Goal: Information Seeking & Learning: Find specific fact

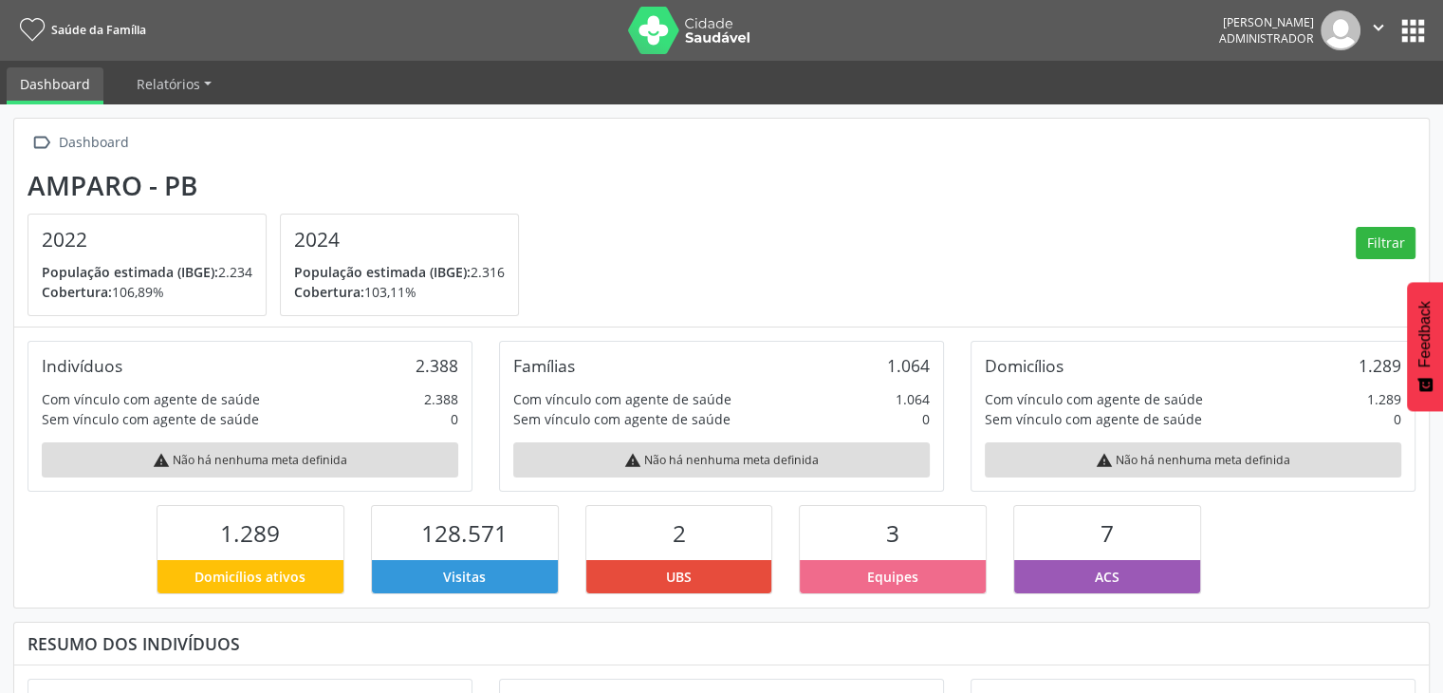
click at [1410, 21] on button "apps" at bounding box center [1413, 30] width 33 height 33
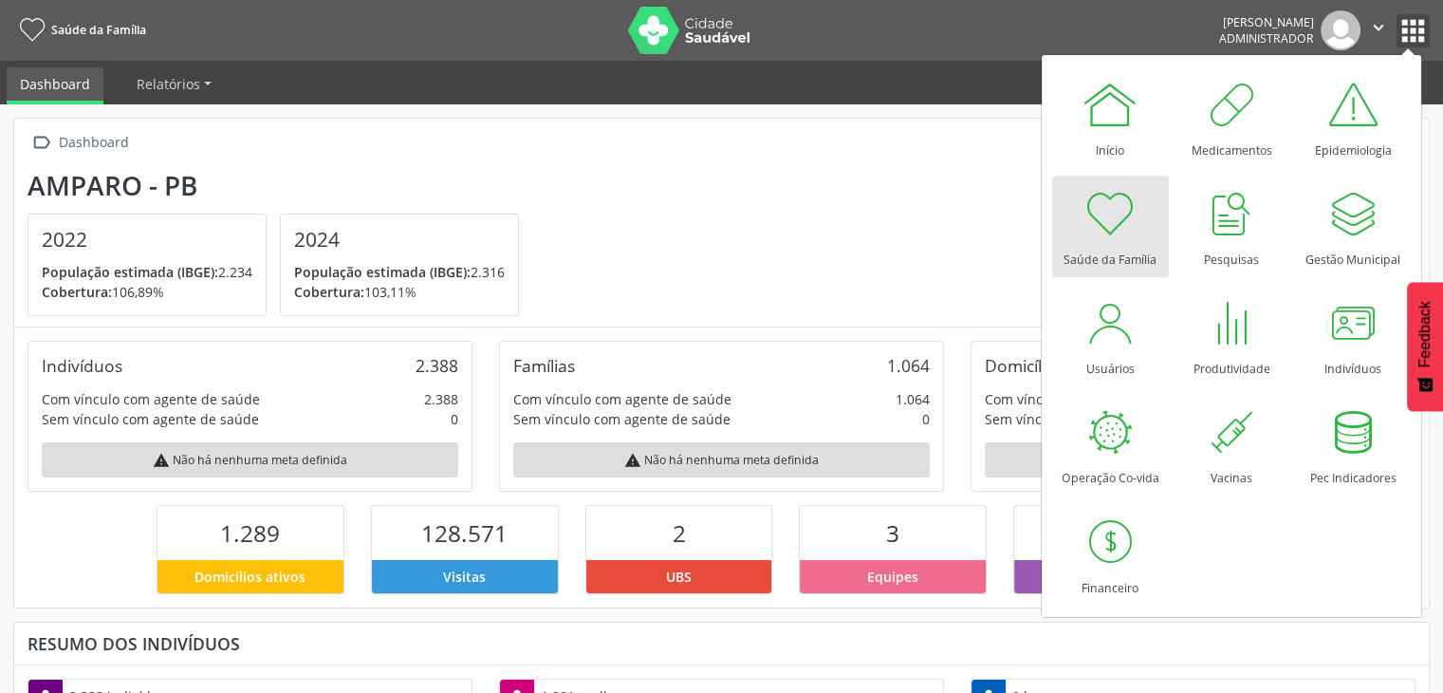
scroll to position [312, 472]
click at [1347, 306] on div at bounding box center [1352, 322] width 57 height 57
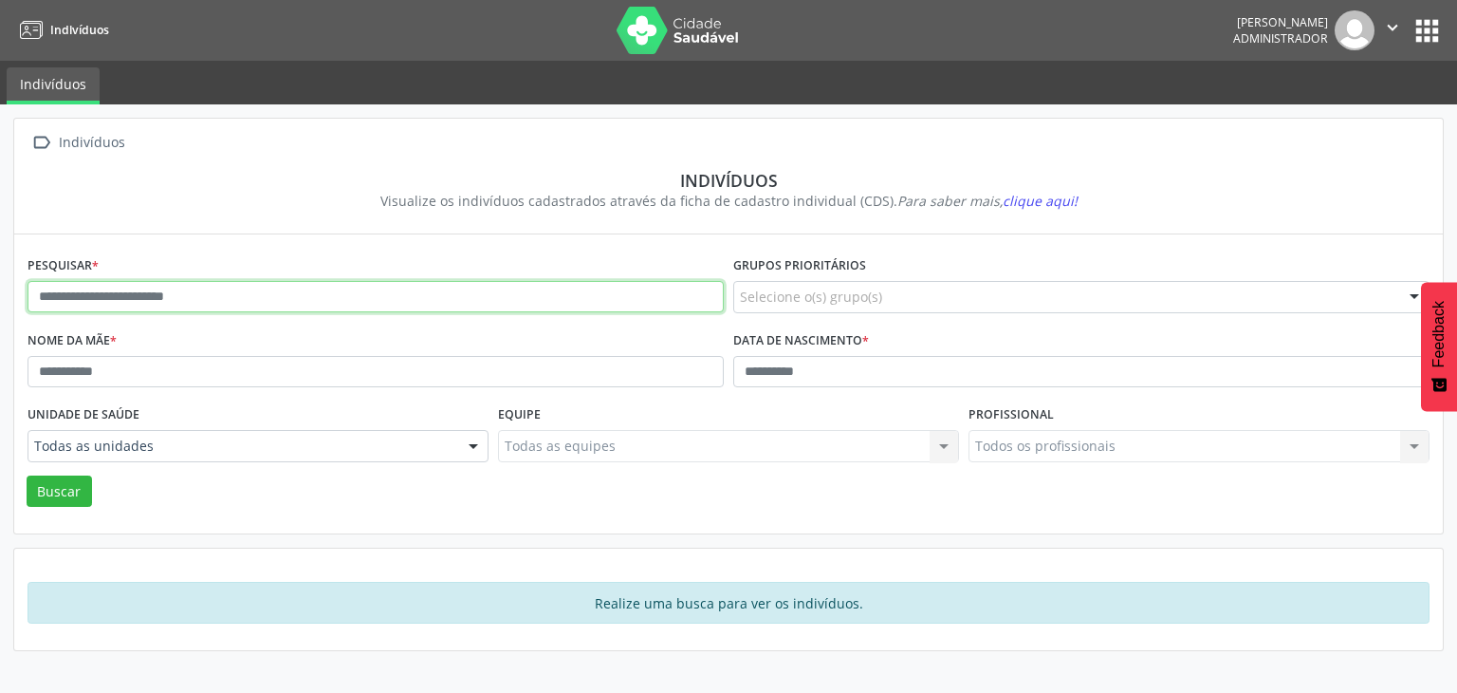
click at [186, 303] on input "text" at bounding box center [376, 297] width 696 height 32
click at [27, 475] on button "Buscar" at bounding box center [59, 491] width 65 height 32
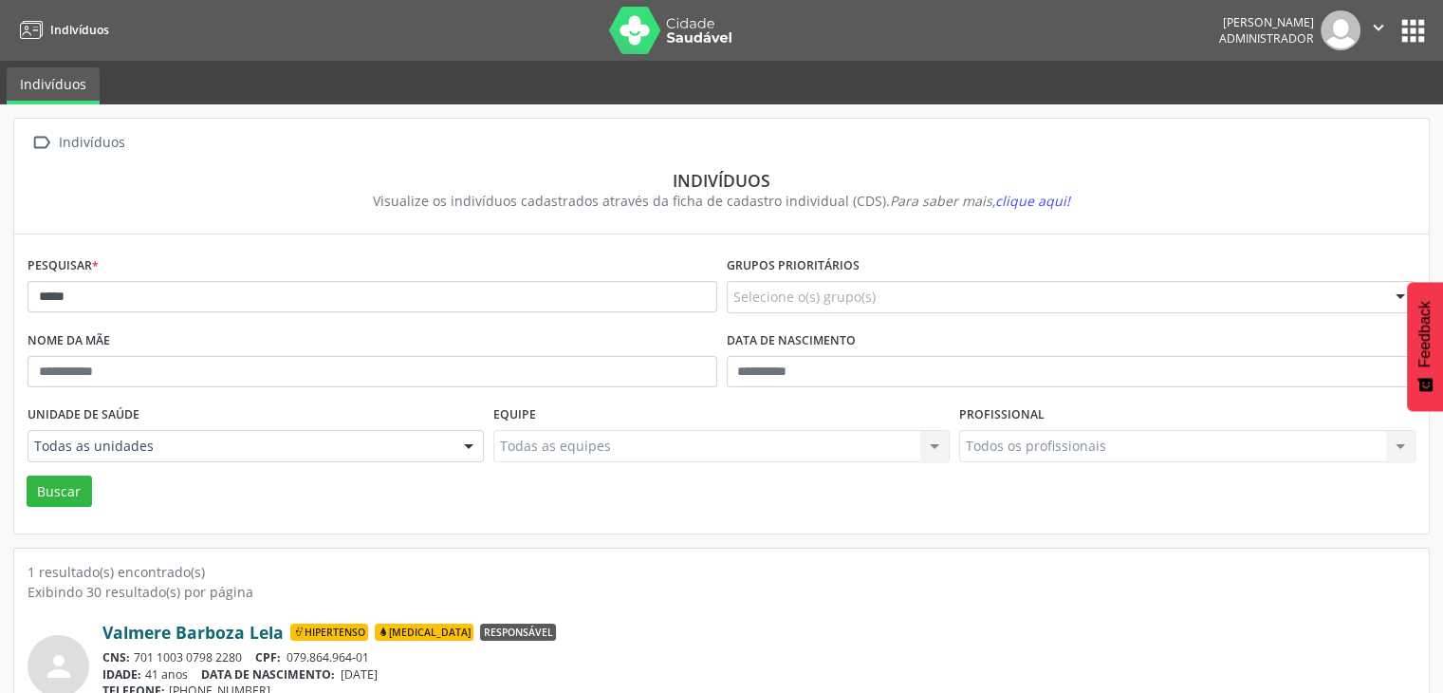
click at [194, 629] on link "Valmere Barboza Lela" at bounding box center [192, 631] width 181 height 21
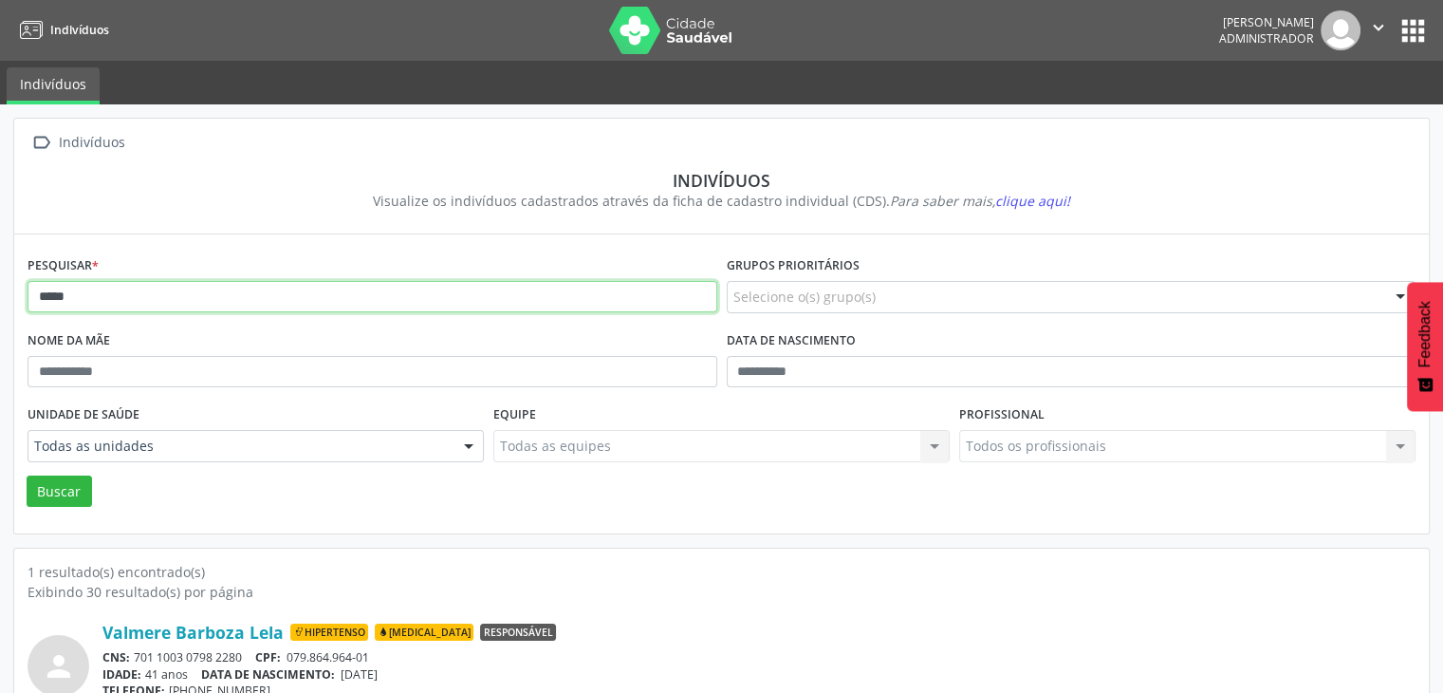
click at [171, 294] on input "*****" at bounding box center [373, 297] width 690 height 32
type input "*"
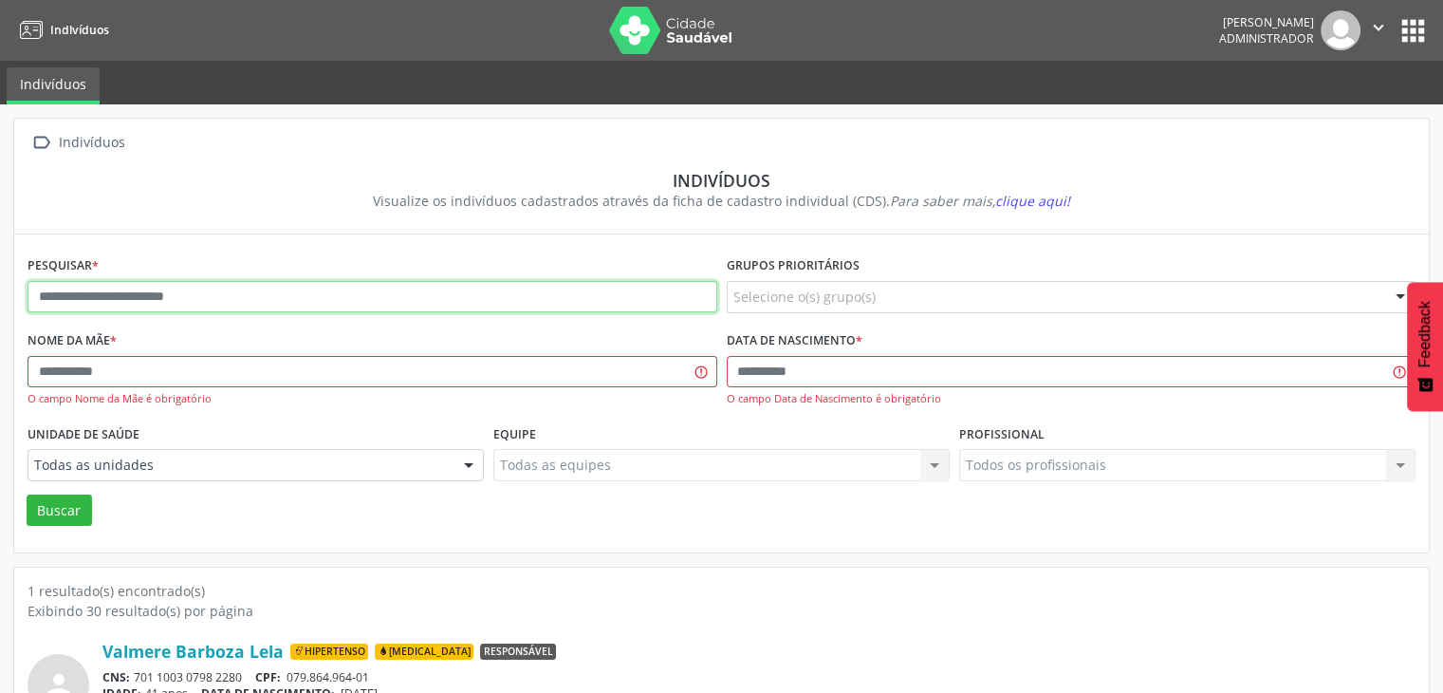
drag, startPoint x: 169, startPoint y: 298, endPoint x: 185, endPoint y: 289, distance: 18.2
click at [169, 297] on input "text" at bounding box center [373, 297] width 690 height 32
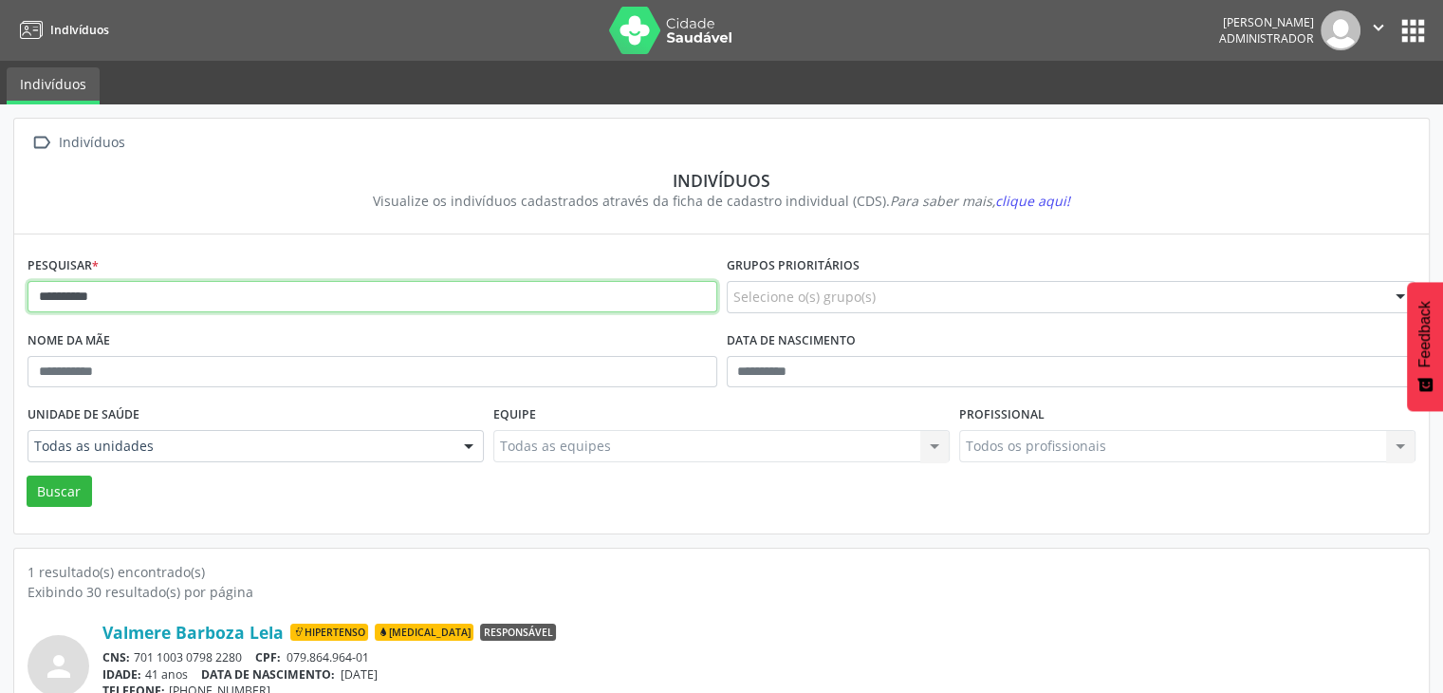
type input "**********"
click at [27, 475] on button "Buscar" at bounding box center [59, 491] width 65 height 32
